Goal: Information Seeking & Learning: Learn about a topic

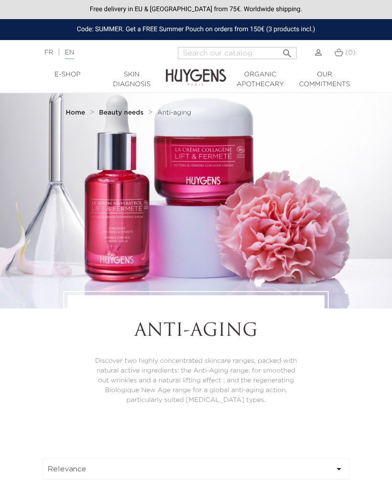
click at [130, 81] on link "Skin Diagnosis" at bounding box center [132, 80] width 64 height 20
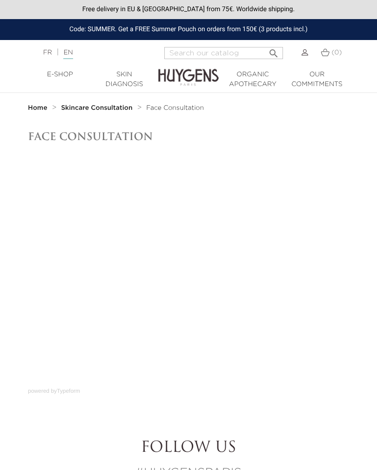
click at [179, 76] on img at bounding box center [188, 70] width 60 height 33
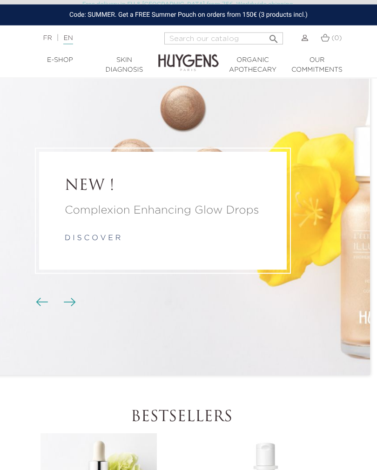
scroll to position [37, 7]
click at [72, 306] on img "Carousel buttons" at bounding box center [70, 302] width 12 height 8
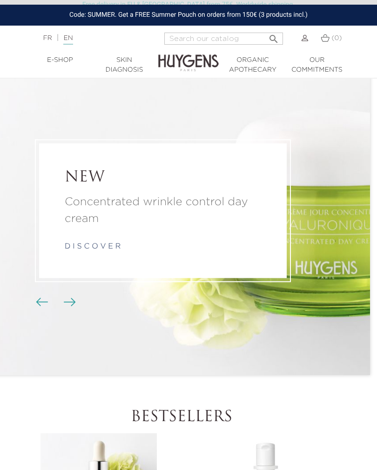
click at [72, 250] on link "d i s c o v e r" at bounding box center [93, 246] width 56 height 7
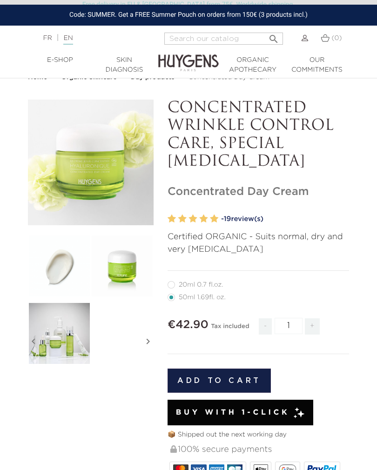
scroll to position [14, 0]
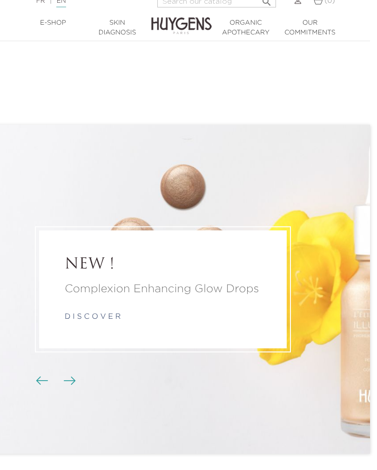
click at [67, 385] on img "Carousel buttons" at bounding box center [70, 380] width 12 height 8
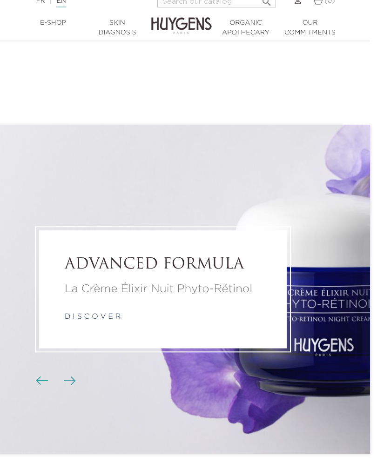
click at [69, 385] on img "Carousel buttons" at bounding box center [70, 380] width 12 height 8
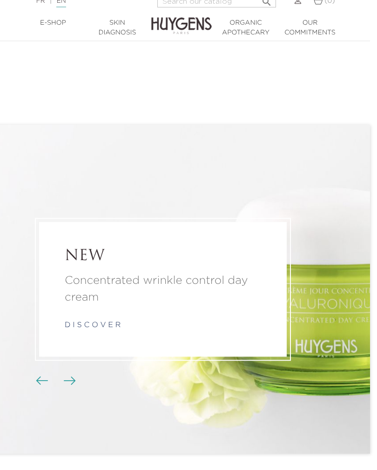
click at [69, 385] on img "Carousel buttons" at bounding box center [70, 380] width 12 height 8
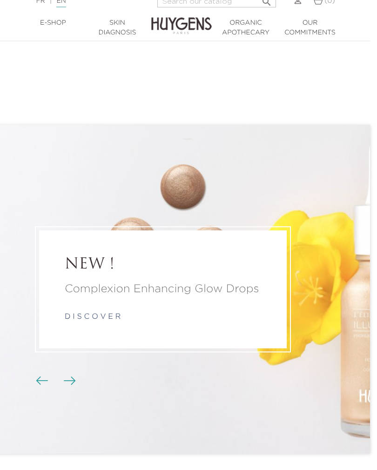
click at [67, 385] on img "Carousel buttons" at bounding box center [70, 380] width 12 height 8
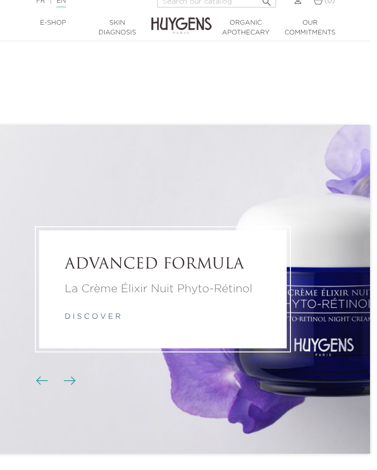
click at [39, 385] on img "Carousel buttons" at bounding box center [42, 380] width 12 height 8
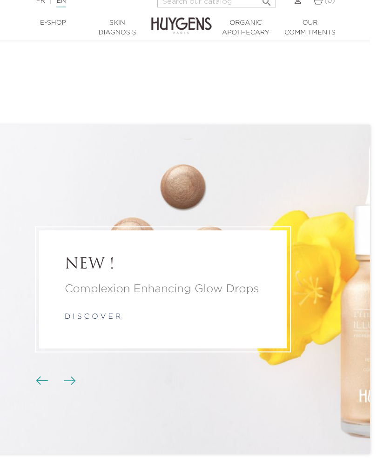
click at [77, 297] on p "Complexion Enhancing Glow Drops" at bounding box center [163, 289] width 196 height 17
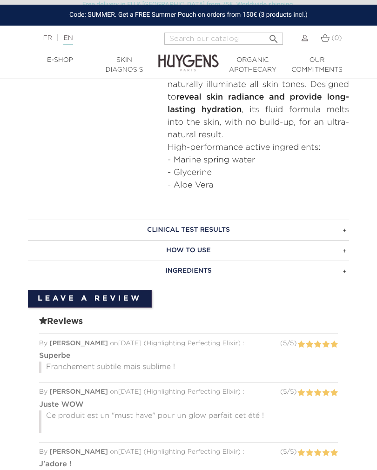
scroll to position [480, 0]
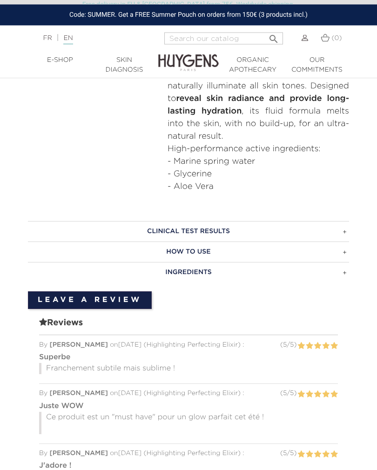
click at [114, 252] on h3 "HOW TO USE" at bounding box center [188, 252] width 321 height 20
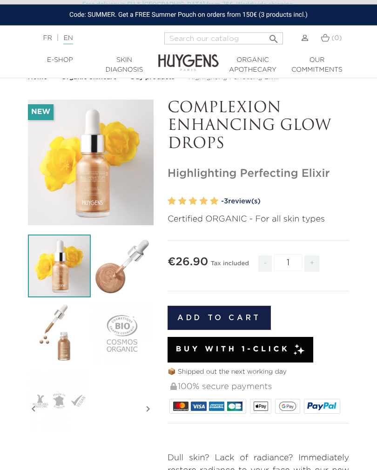
scroll to position [0, 0]
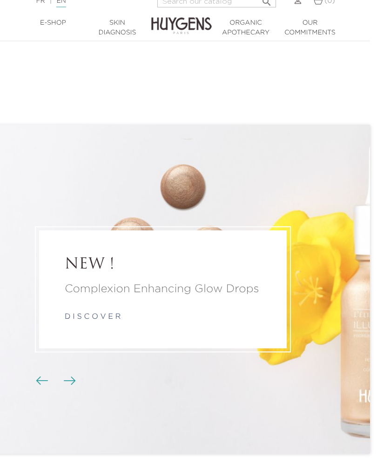
click at [72, 385] on img "Carousel buttons" at bounding box center [70, 380] width 12 height 8
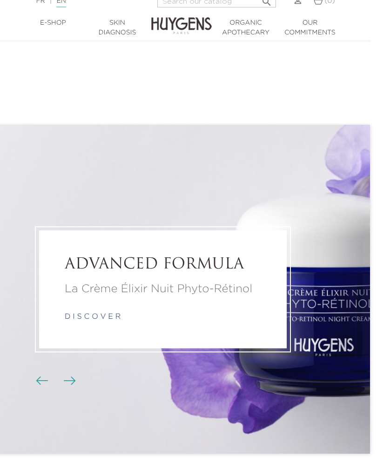
click at [65, 387] on span "Carousel buttons" at bounding box center [70, 380] width 14 height 14
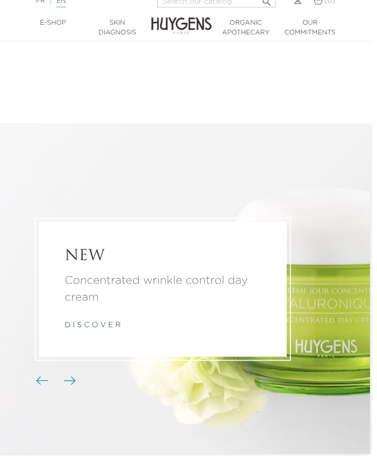
click at [69, 385] on img "Carousel buttons" at bounding box center [70, 380] width 12 height 8
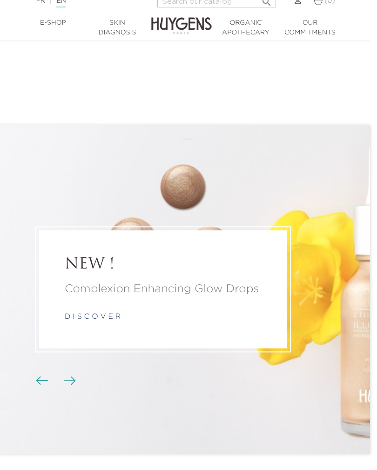
click at [64, 385] on img "Carousel buttons" at bounding box center [70, 380] width 12 height 8
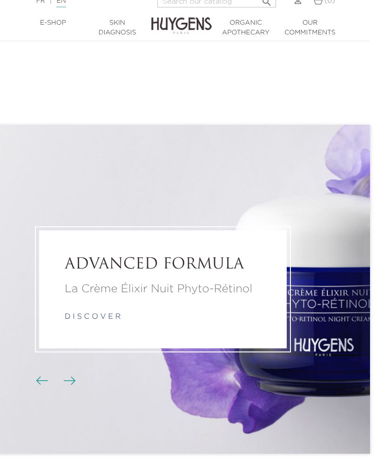
click at [66, 385] on img "Carousel buttons" at bounding box center [70, 380] width 12 height 8
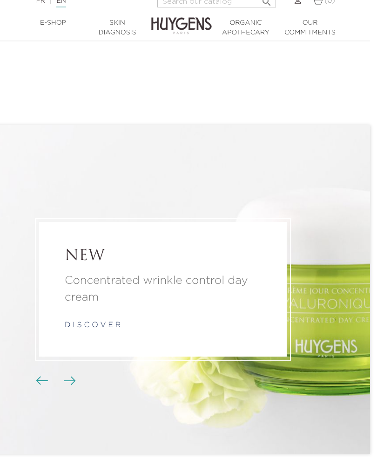
click at [63, 387] on span "Carousel buttons" at bounding box center [70, 380] width 14 height 14
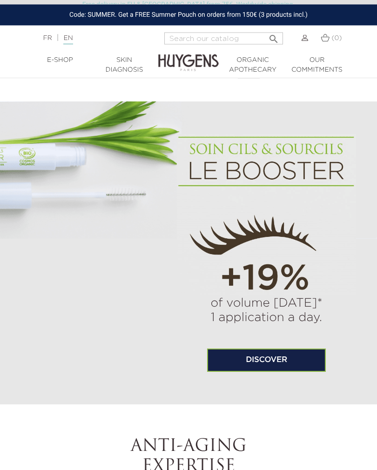
scroll to position [850, 0]
click at [233, 365] on link "Discover" at bounding box center [266, 359] width 119 height 23
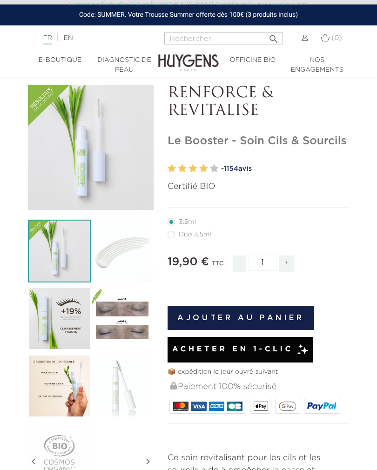
scroll to position [33, 0]
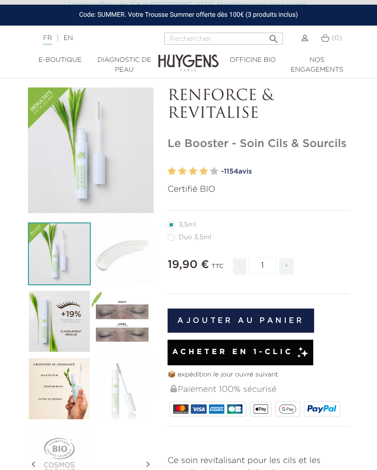
click at [71, 39] on link "EN" at bounding box center [67, 38] width 9 height 7
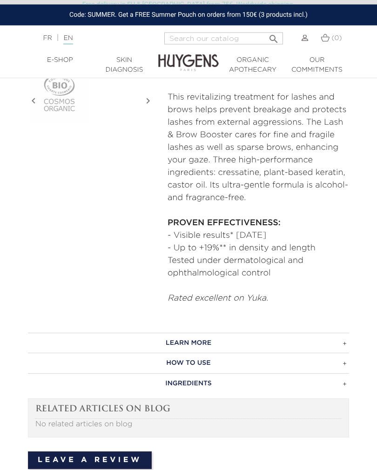
scroll to position [397, 0]
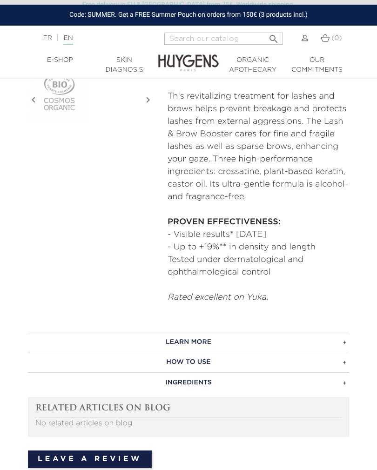
click at [56, 357] on h3 "HOW TO USE" at bounding box center [188, 362] width 321 height 20
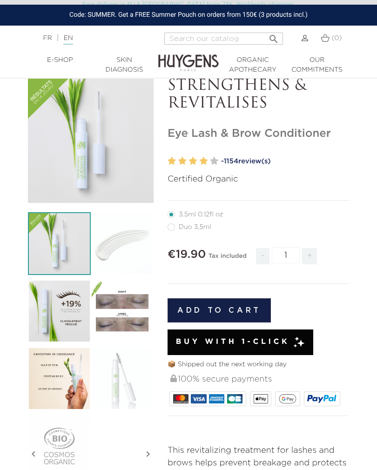
scroll to position [42, 0]
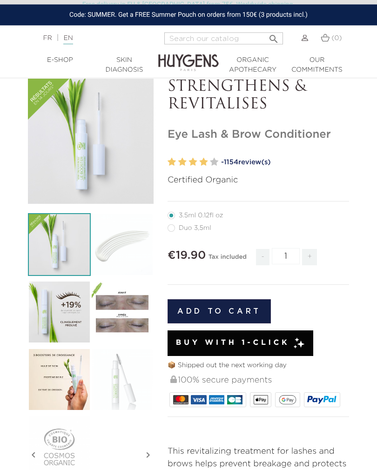
click at [103, 317] on img at bounding box center [122, 312] width 63 height 63
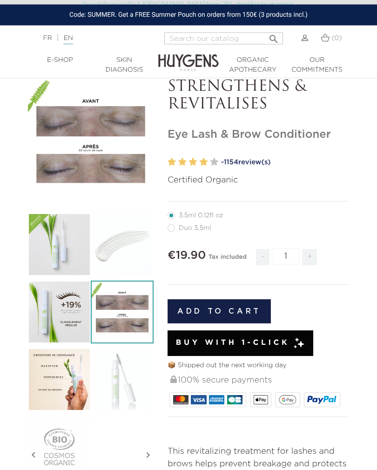
scroll to position [42, 0]
click at [42, 319] on img at bounding box center [59, 312] width 63 height 63
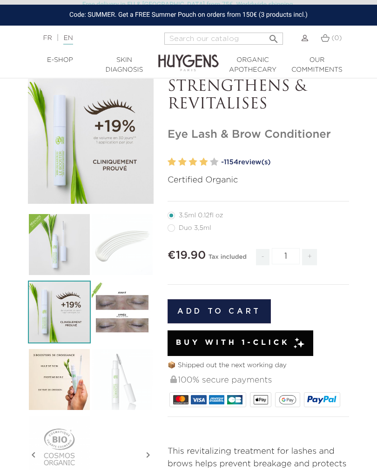
click at [42, 375] on img at bounding box center [59, 379] width 63 height 63
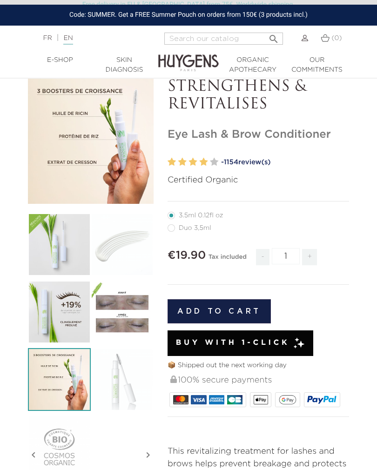
click at [104, 373] on img at bounding box center [122, 379] width 63 height 63
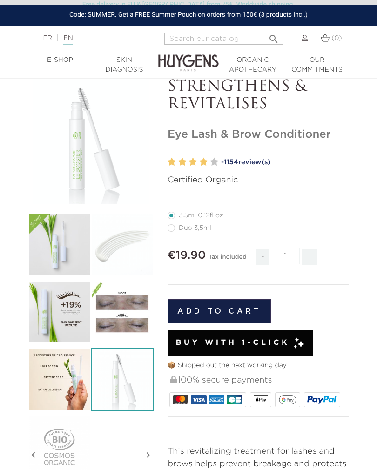
scroll to position [0, 0]
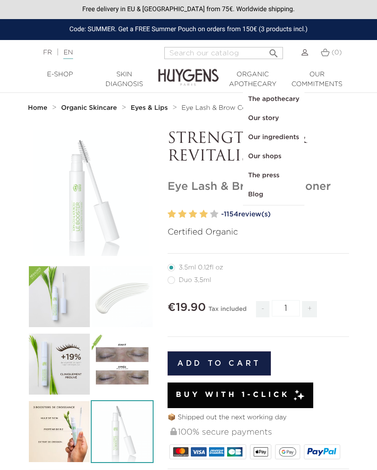
click at [261, 101] on link "The apothecary" at bounding box center [273, 99] width 60 height 19
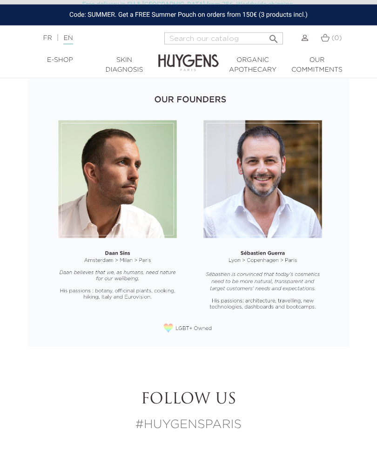
scroll to position [882, 0]
